Goal: Communication & Community: Answer question/provide support

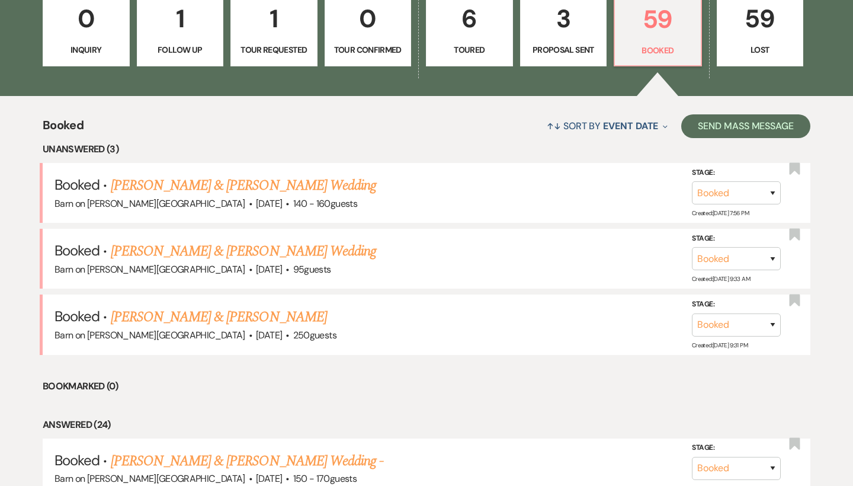
scroll to position [361, 0]
click at [220, 182] on link "[PERSON_NAME] & [PERSON_NAME] Wedding" at bounding box center [243, 185] width 265 height 21
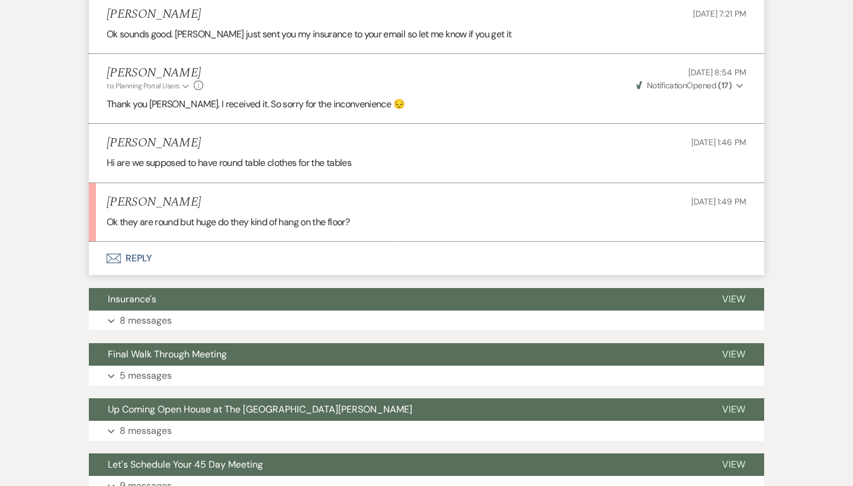
scroll to position [512, 0]
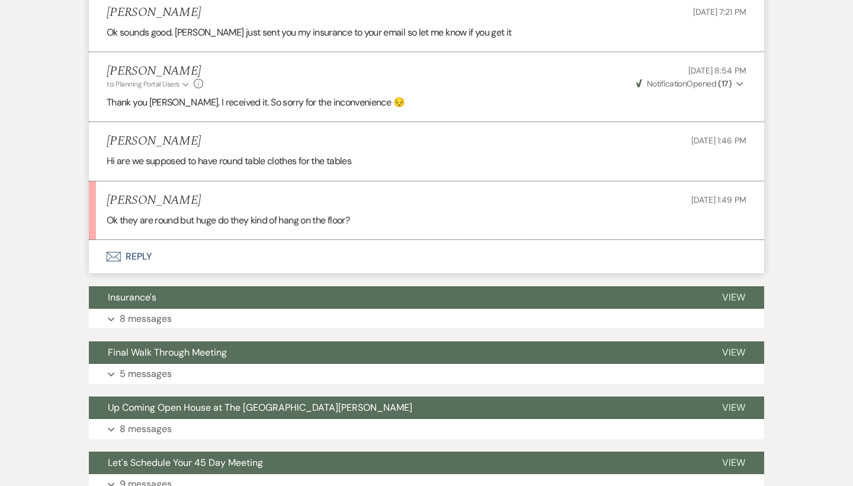
click at [148, 249] on button "Envelope Reply" at bounding box center [426, 256] width 675 height 33
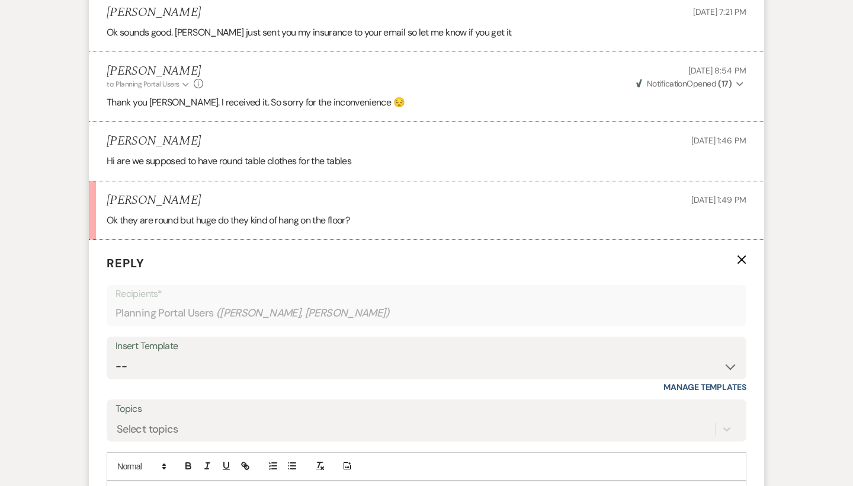
scroll to position [678, 0]
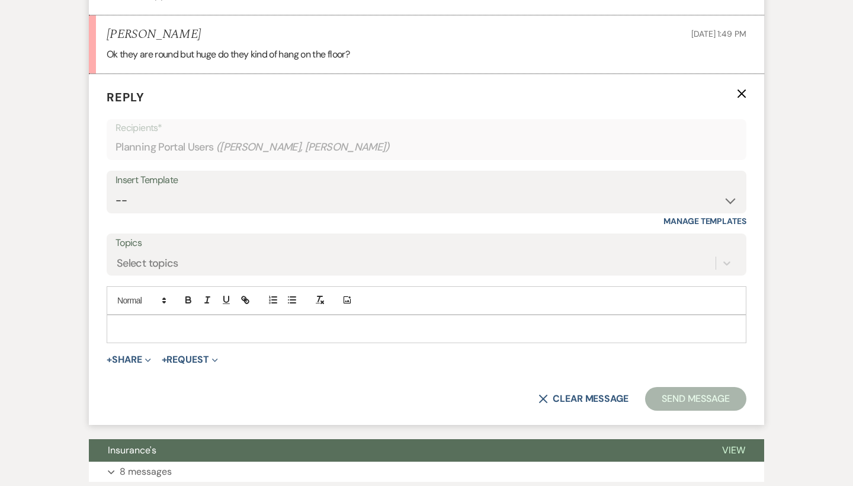
click at [136, 315] on div at bounding box center [426, 328] width 639 height 27
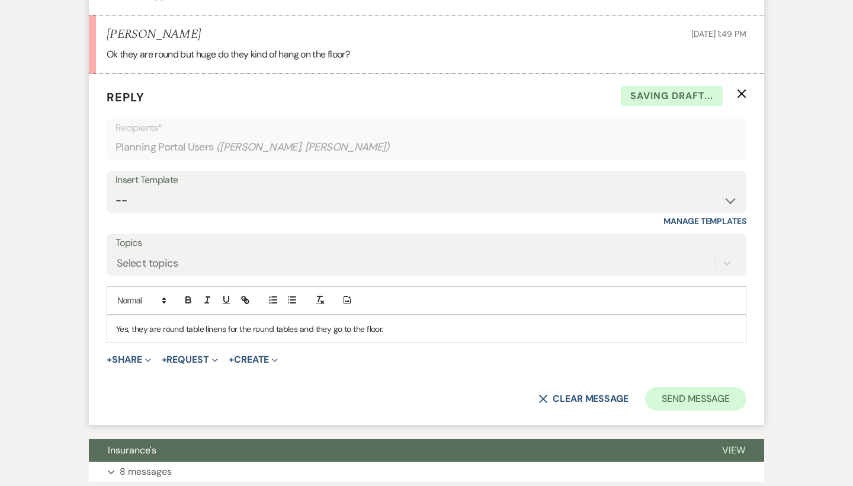
click at [675, 390] on button "Send Message" at bounding box center [695, 399] width 101 height 24
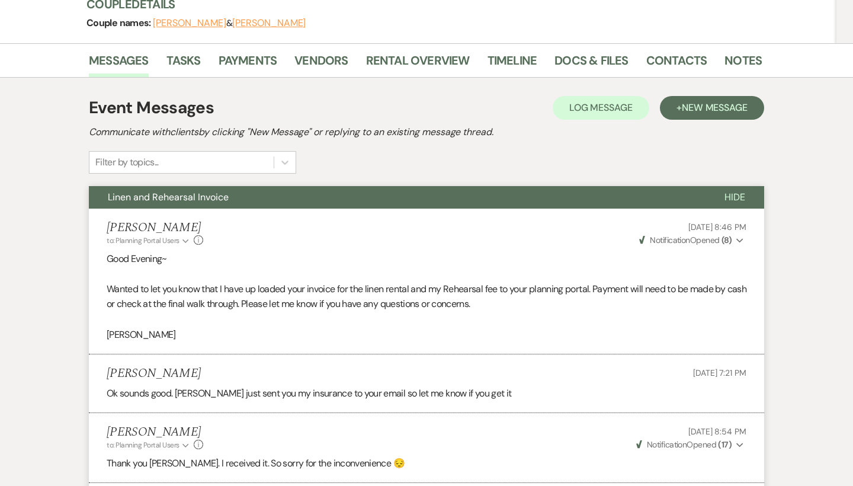
scroll to position [148, 0]
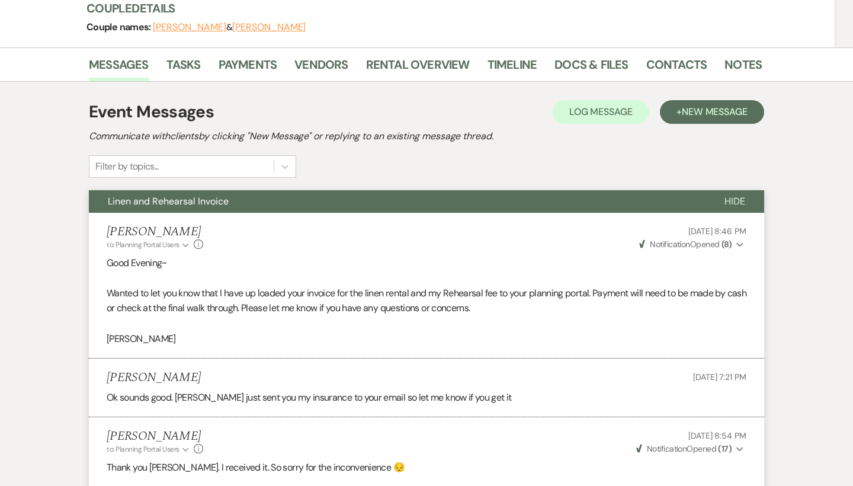
click at [737, 200] on span "Hide" at bounding box center [735, 201] width 21 height 12
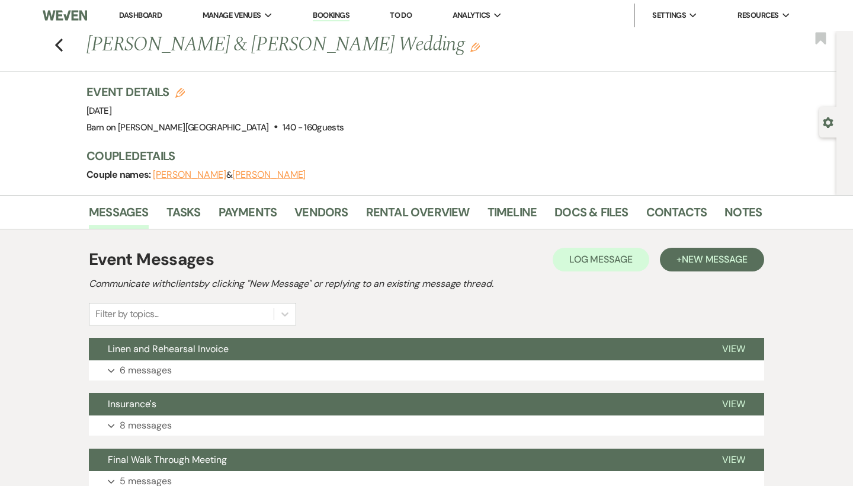
scroll to position [0, 0]
click at [59, 45] on icon "Previous" at bounding box center [59, 45] width 9 height 14
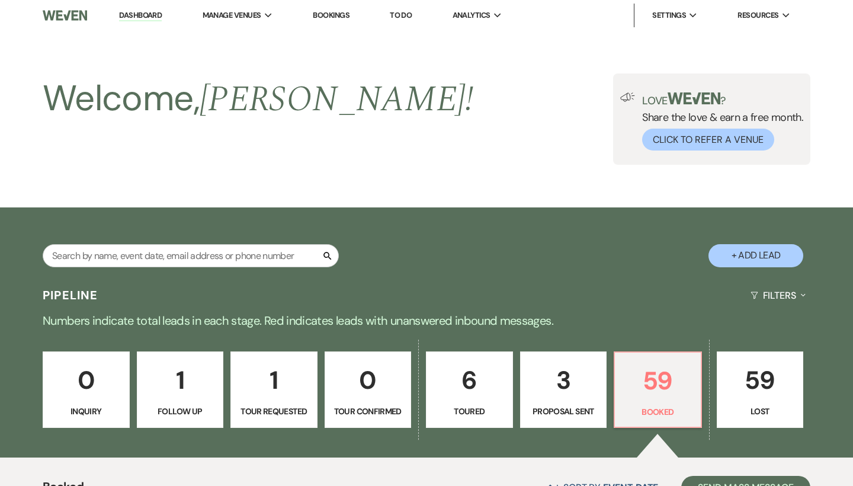
scroll to position [361, 0]
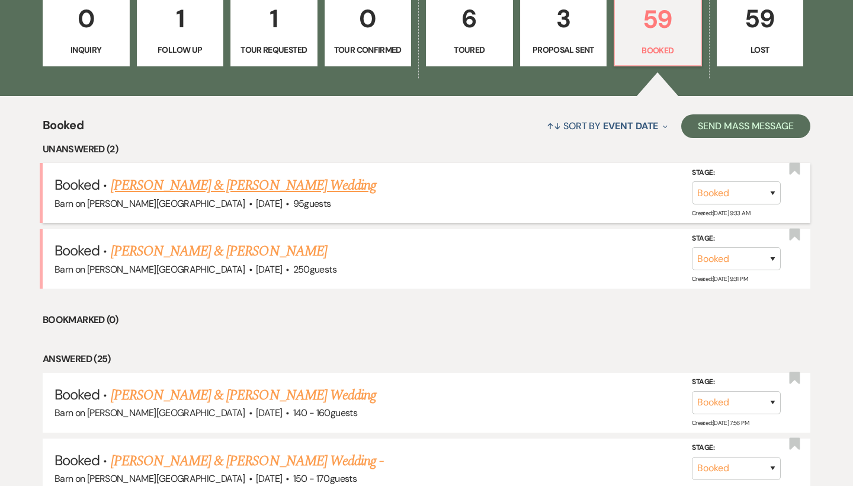
click at [176, 180] on link "[PERSON_NAME] & [PERSON_NAME] Wedding" at bounding box center [243, 185] width 265 height 21
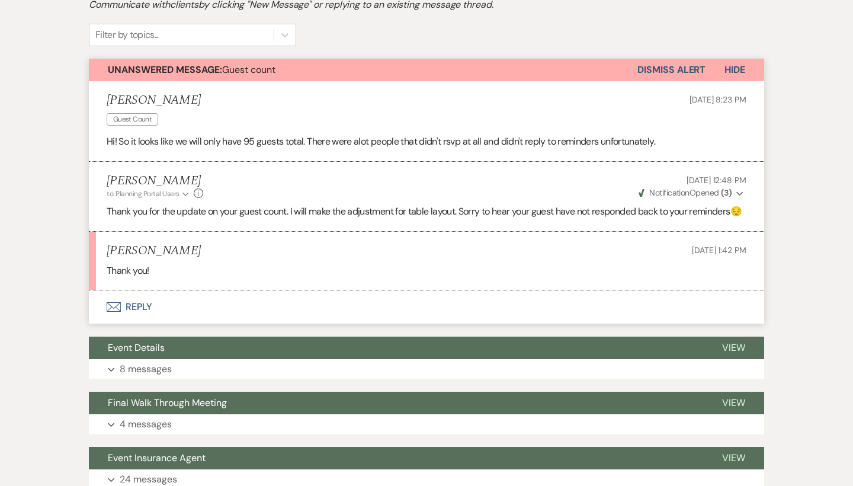
scroll to position [276, 0]
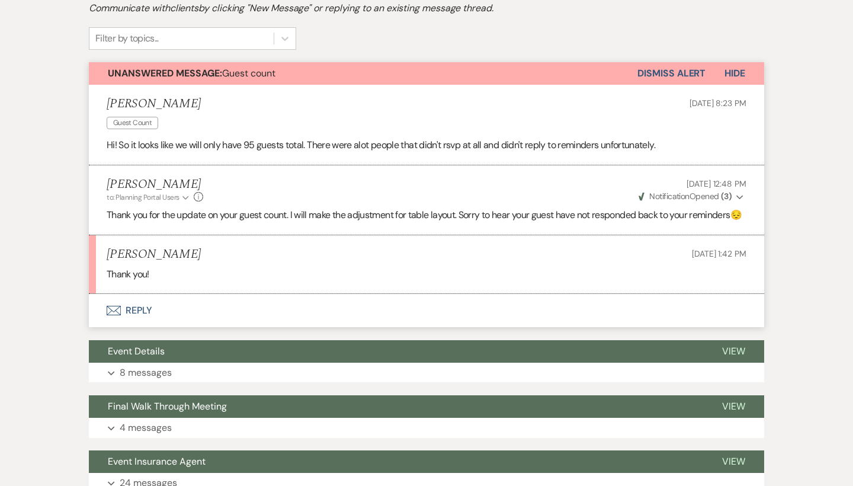
click at [686, 72] on button "Dismiss Alert" at bounding box center [672, 73] width 68 height 23
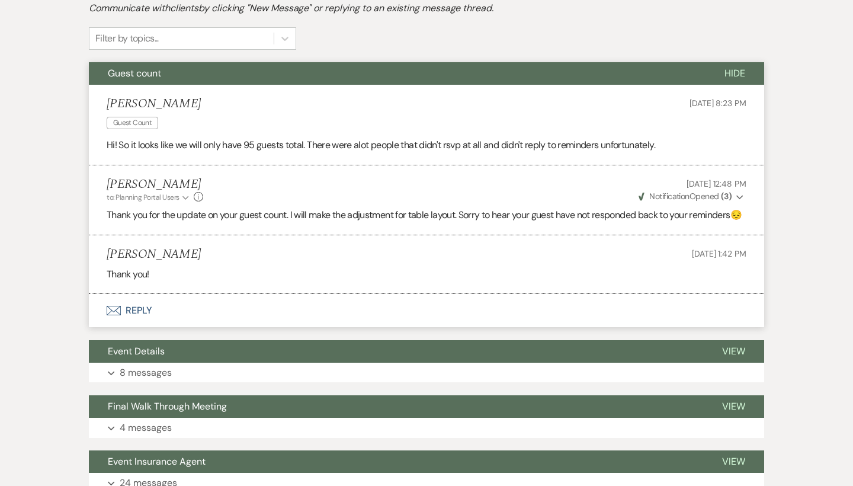
click at [745, 72] on button "Hide" at bounding box center [735, 73] width 59 height 23
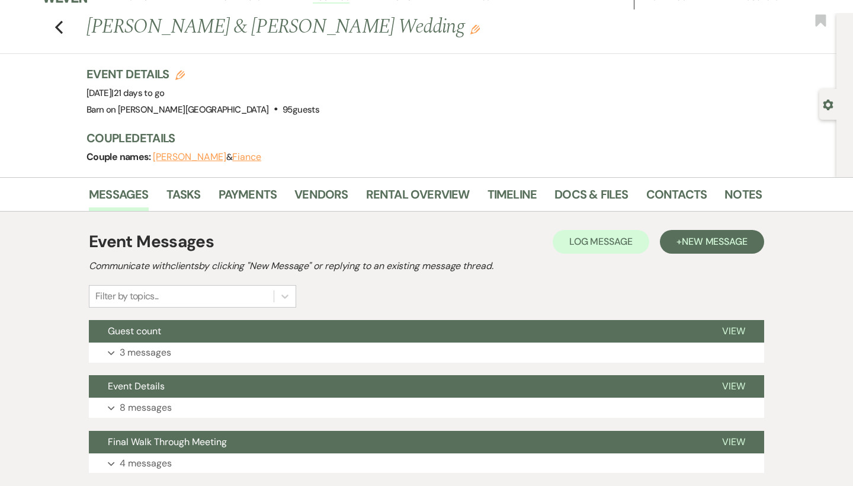
scroll to position [0, 0]
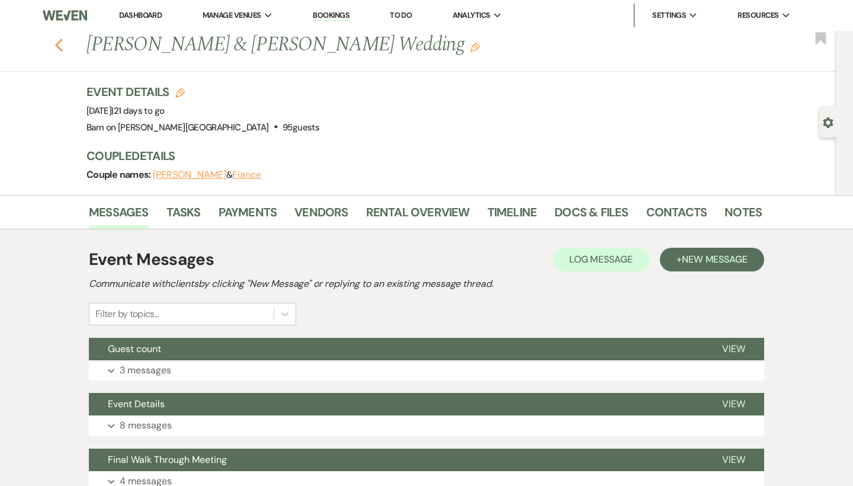
click at [57, 46] on use "button" at bounding box center [59, 45] width 8 height 13
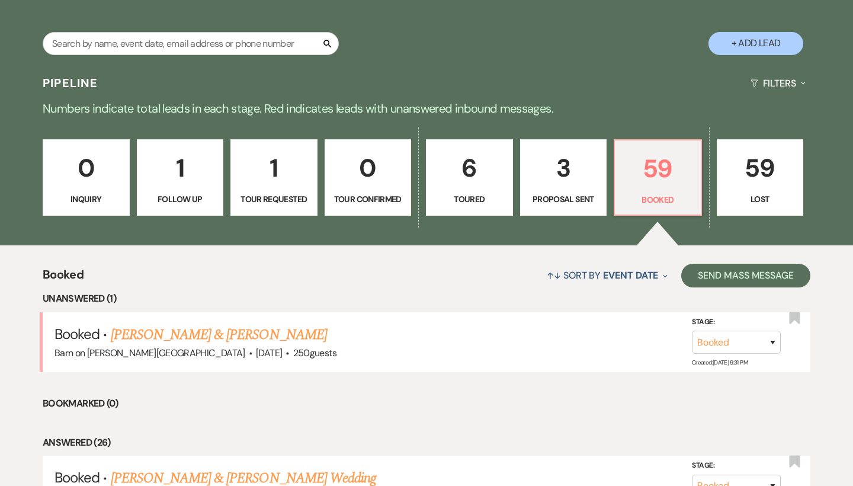
scroll to position [200, 0]
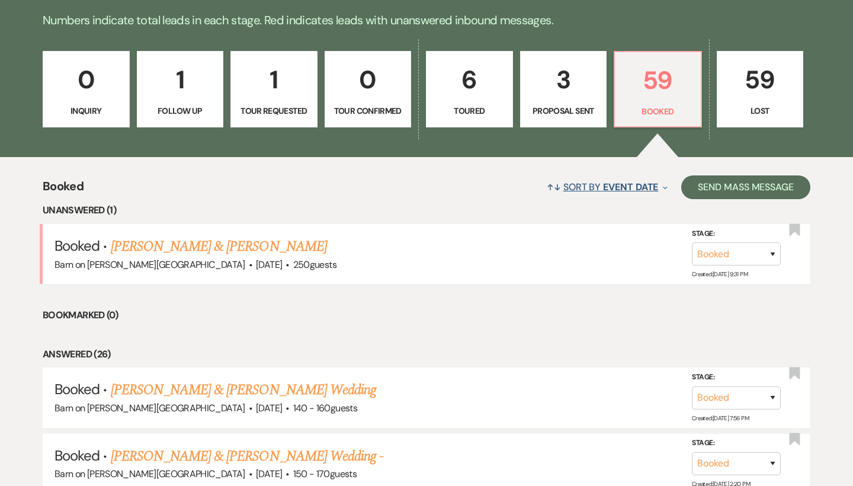
scroll to position [287, 0]
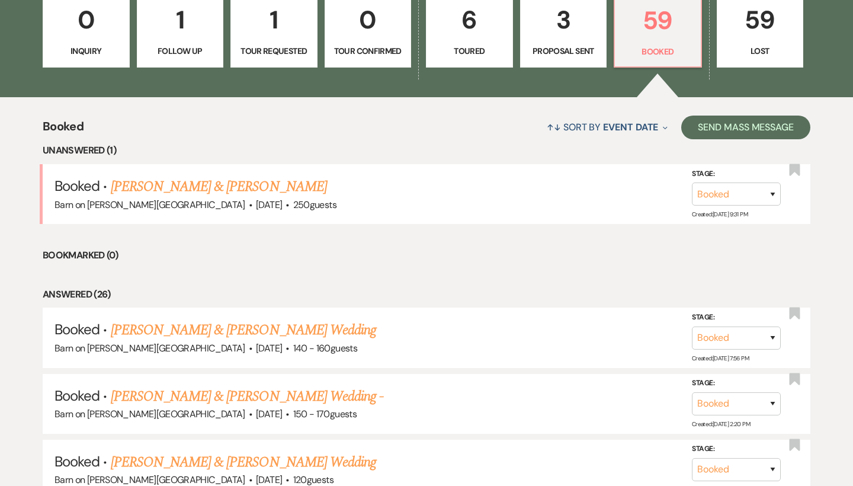
scroll to position [355, 0]
